Goal: Information Seeking & Learning: Understand process/instructions

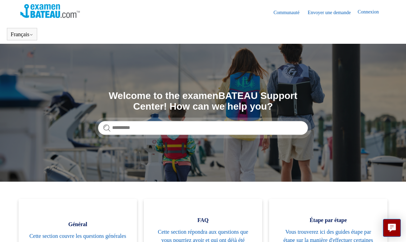
click at [18, 31] on button "Français" at bounding box center [22, 34] width 23 height 6
click at [20, 33] on button "Français" at bounding box center [22, 34] width 23 height 6
click at [25, 35] on button "Français" at bounding box center [22, 34] width 23 height 6
click at [28, 122] on section "Recherche Welcome to the examenBATEAU Support Center! How can we help you?" at bounding box center [203, 113] width 406 height 138
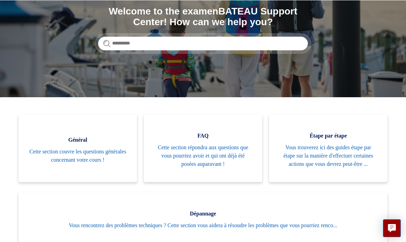
scroll to position [84, 0]
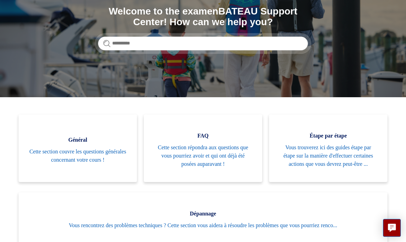
click at [342, 154] on span "Vous trouverez ici des guides étape par étape sur la manière d'effectuer certai…" at bounding box center [328, 155] width 98 height 25
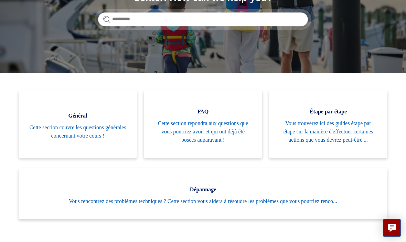
click at [342, 128] on span "Vous trouverez ici des guides étape par étape sur la manière d'effectuer certai…" at bounding box center [328, 131] width 98 height 25
